Goal: Find specific page/section: Find specific page/section

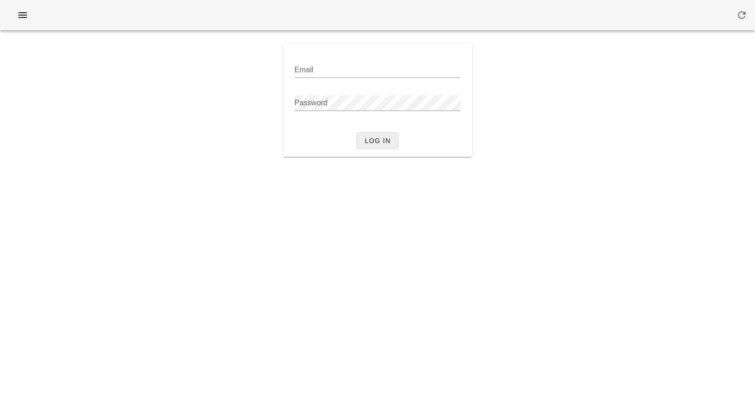
type input "[PERSON_NAME][EMAIL_ADDRESS][DOMAIN_NAME]"
click at [373, 142] on span "Log in" at bounding box center [377, 141] width 26 height 8
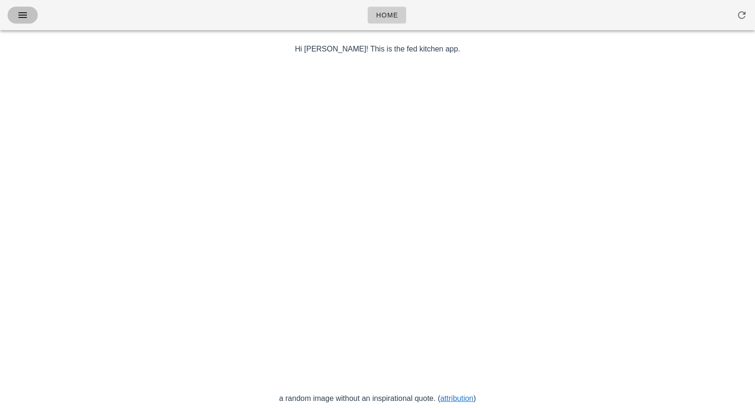
click at [25, 17] on icon "button" at bounding box center [22, 14] width 11 height 11
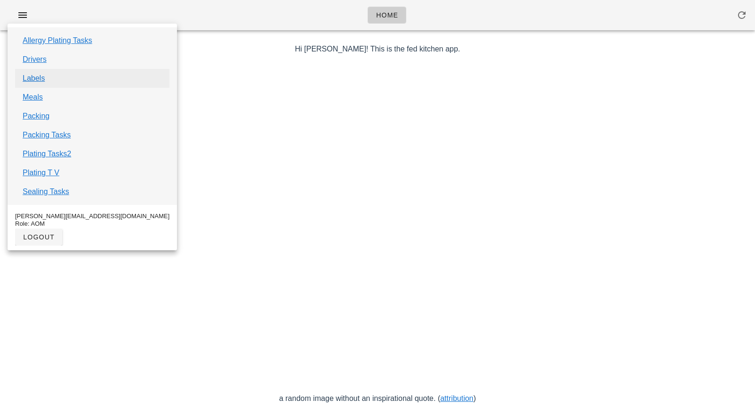
click at [31, 80] on link "Labels" at bounding box center [34, 78] width 22 height 11
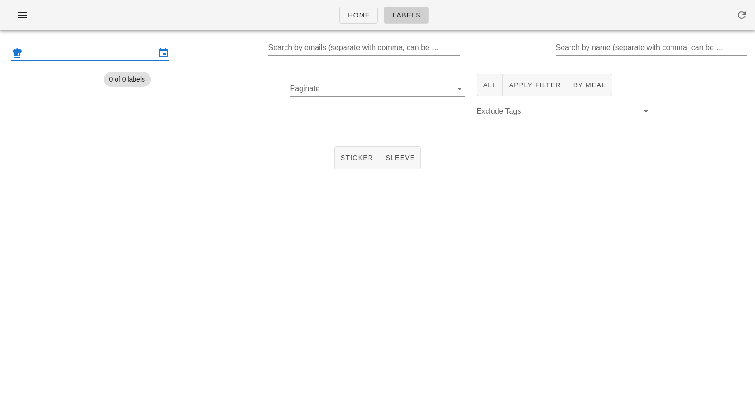
click at [84, 57] on input "text" at bounding box center [90, 52] width 131 height 15
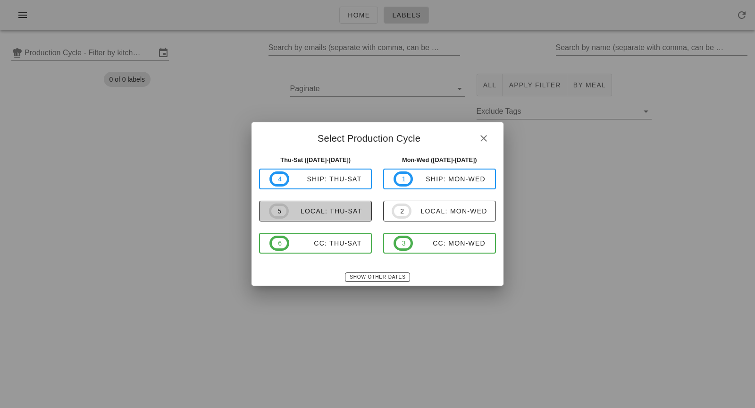
click at [328, 217] on span "5 local: Thu-Sat" at bounding box center [315, 210] width 93 height 15
type input "local: Thu-Sat ([DATE]-[DATE])"
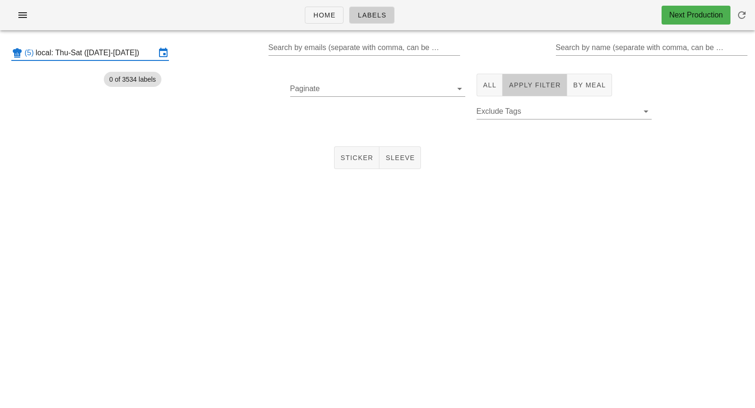
click at [526, 82] on span "Apply Filter" at bounding box center [534, 85] width 52 height 8
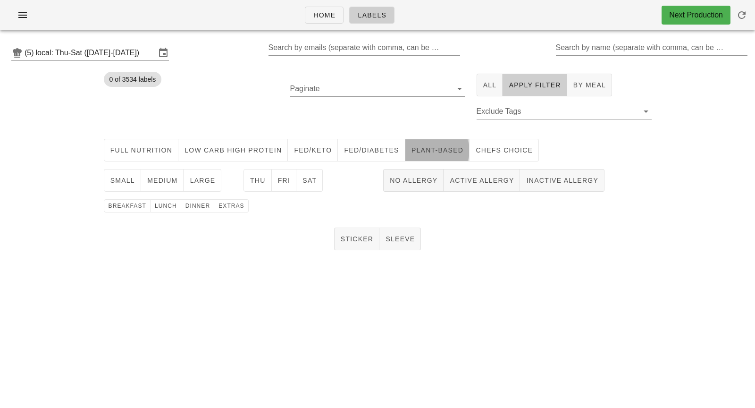
click at [434, 147] on span "Plant-Based" at bounding box center [437, 150] width 52 height 8
click at [135, 180] on button "small" at bounding box center [122, 180] width 37 height 23
click at [303, 179] on span "Sat" at bounding box center [309, 181] width 15 height 8
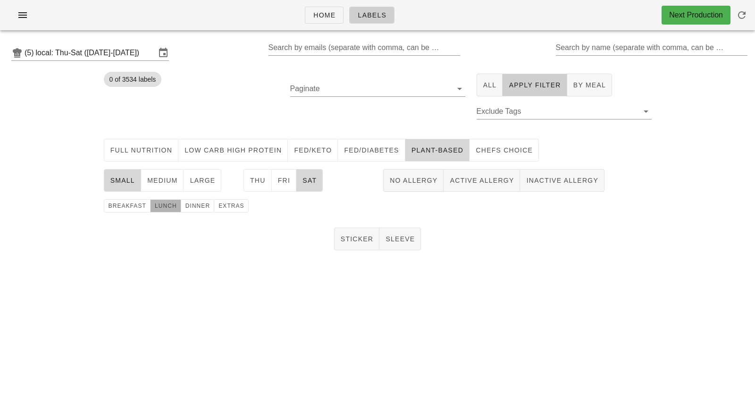
click at [167, 204] on span "lunch" at bounding box center [165, 205] width 23 height 7
click at [362, 233] on button "Sticker" at bounding box center [357, 239] width 46 height 23
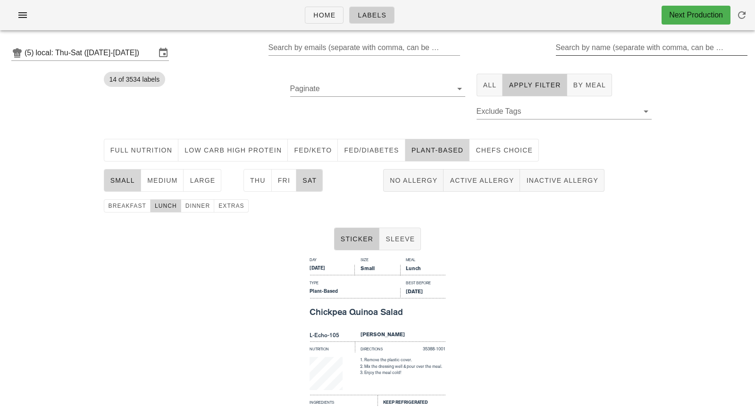
click at [599, 44] on div "Search by name (separate with comma, can be partial)" at bounding box center [651, 47] width 190 height 15
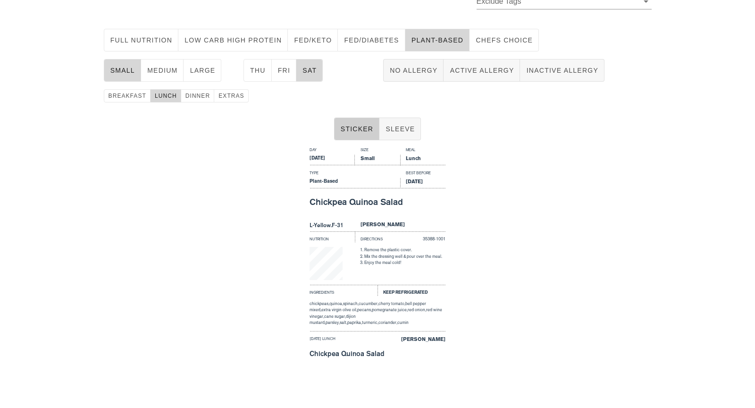
scroll to position [43, 0]
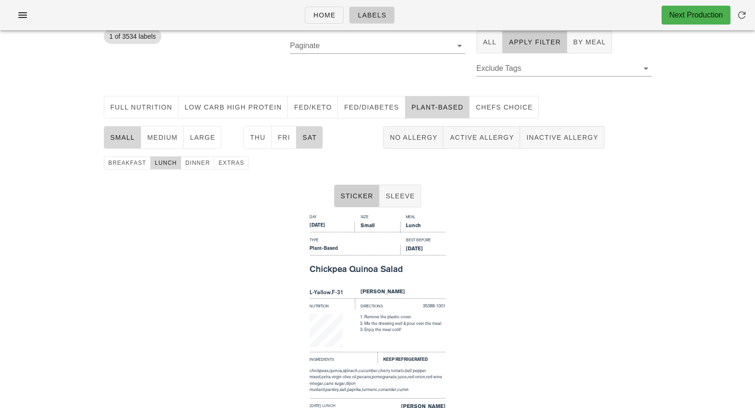
type input "g"
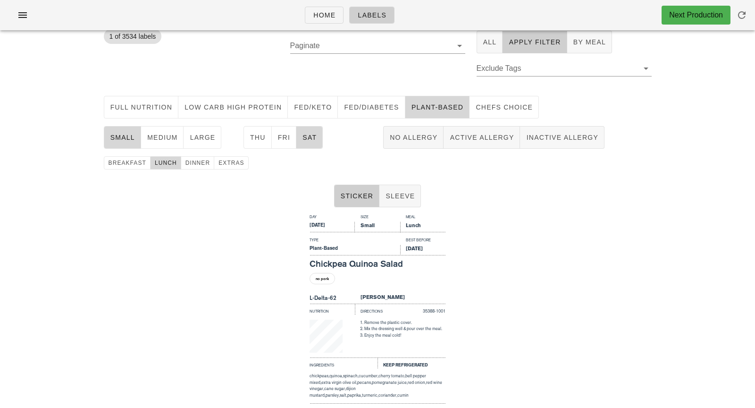
scroll to position [110, 0]
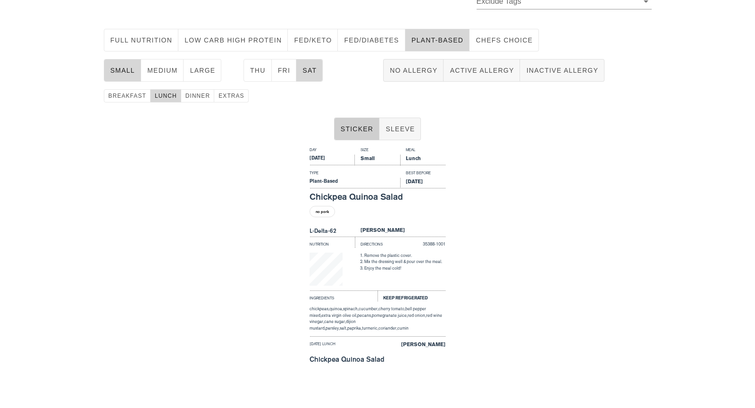
type input "nim"
click at [432, 288] on div "Remove the plastic cover. Mix the dressing well & pour over the meal. Enjoy the…" at bounding box center [403, 272] width 86 height 38
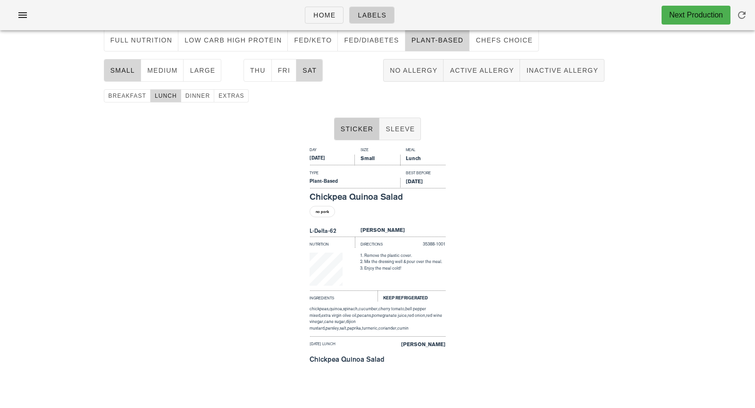
scroll to position [0, 0]
